Goal: Transaction & Acquisition: Purchase product/service

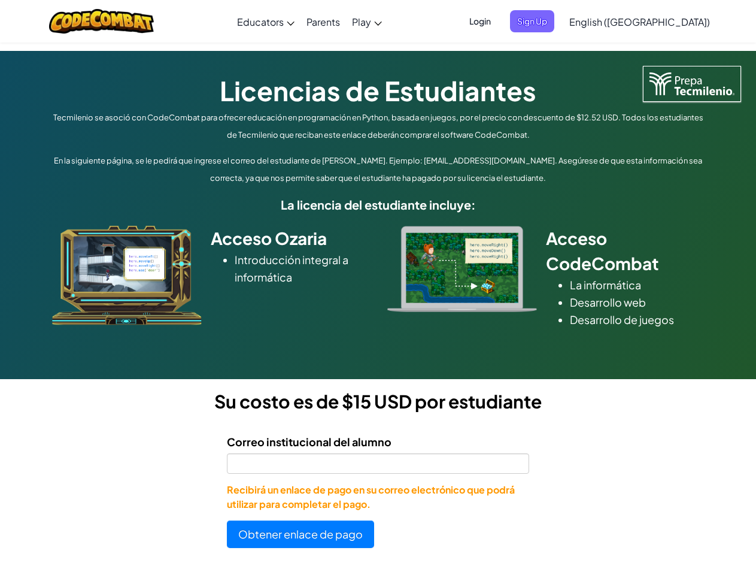
click at [378, 287] on div at bounding box center [462, 269] width 168 height 86
click at [498, 21] on span "Login" at bounding box center [480, 21] width 36 height 22
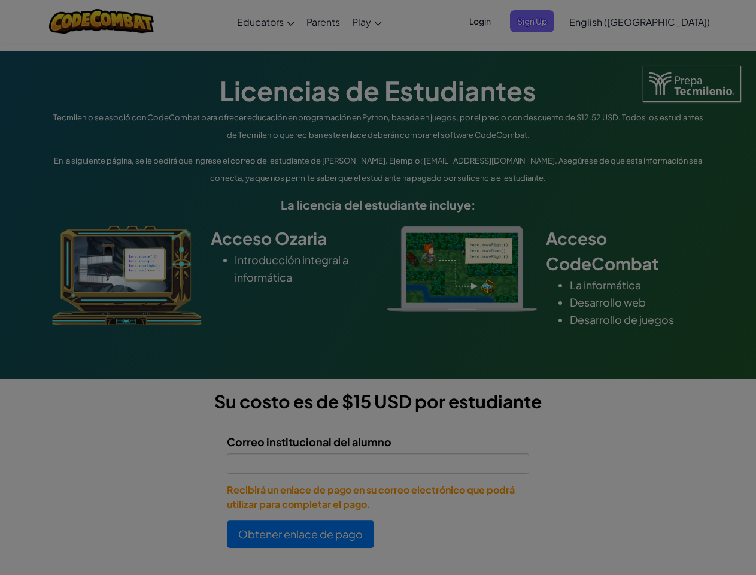
click at [552, 21] on div at bounding box center [378, 287] width 756 height 575
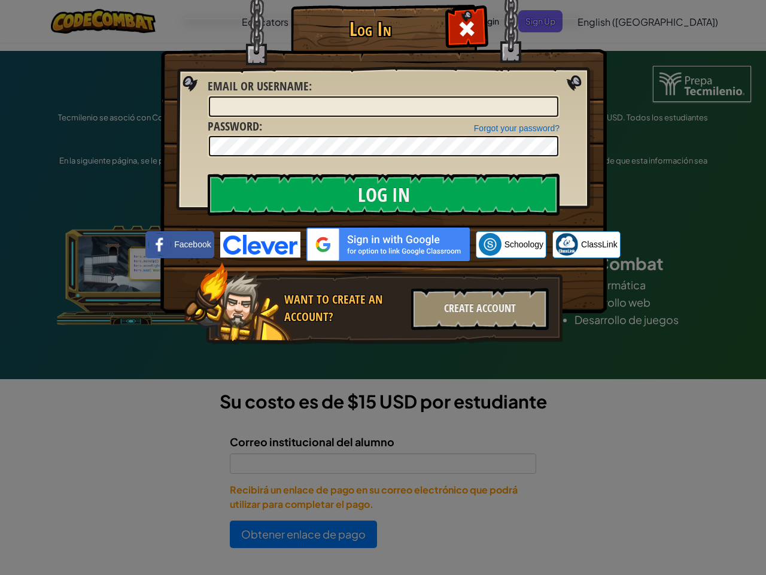
click at [605, 21] on div "Log In Unknown Error Email or Username : Forgot your password? Password : Log I…" at bounding box center [383, 287] width 766 height 575
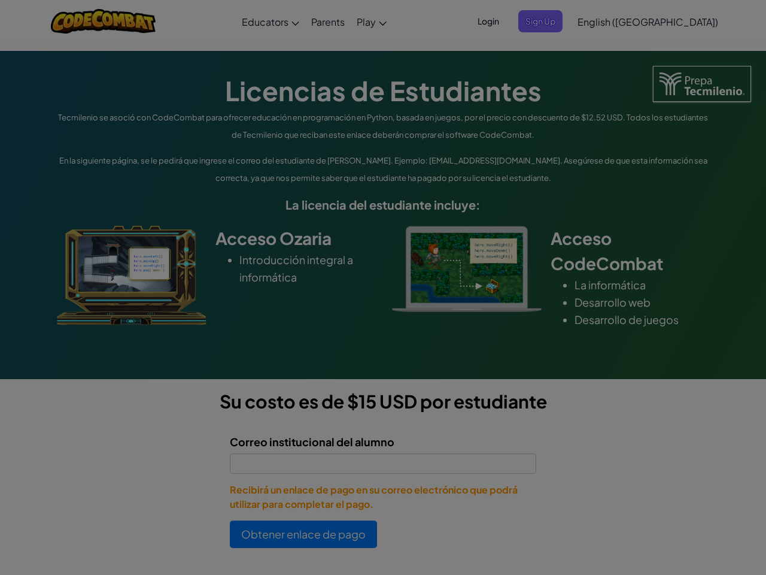
click at [605, 21] on div "Log In Unknown Error Email or Username : Forgot your password? Password : Log I…" at bounding box center [383, 287] width 766 height 575
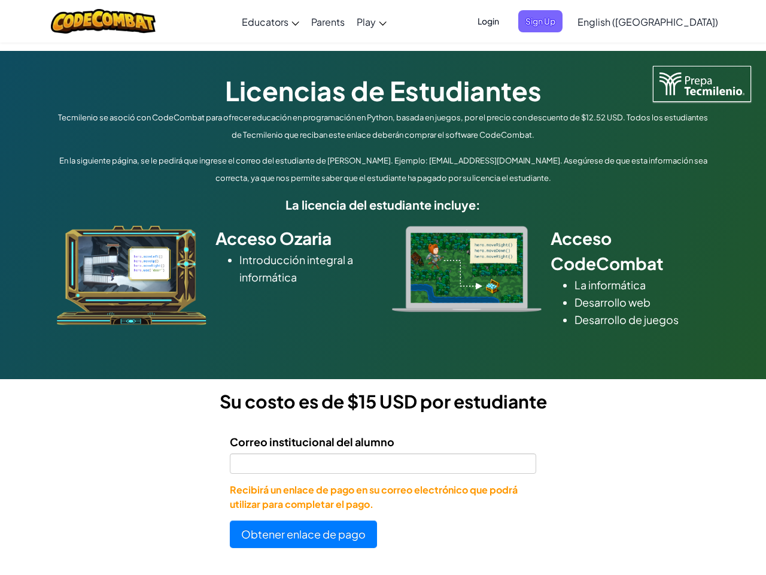
click at [669, 22] on div at bounding box center [383, 287] width 766 height 575
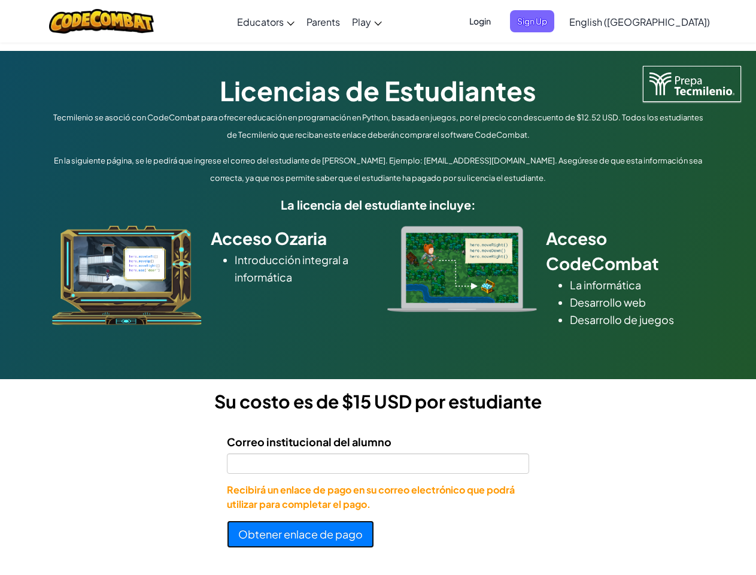
click at [300, 534] on button "Obtener enlace de pago" at bounding box center [300, 534] width 147 height 28
